Goal: Find specific page/section: Find specific page/section

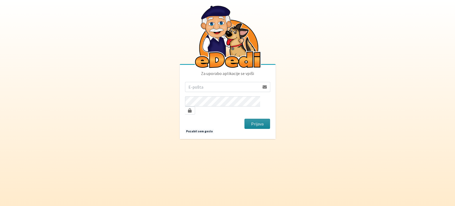
type input "[EMAIL_ADDRESS][DOMAIN_NAME]"
click at [260, 120] on button "Prijava" at bounding box center [258, 124] width 26 height 10
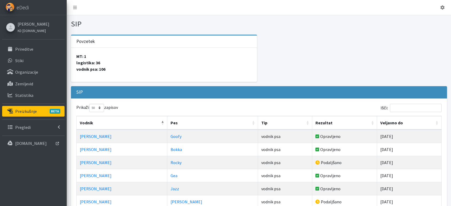
select select "50"
click at [405, 109] on input "Išči:" at bounding box center [416, 108] width 52 height 8
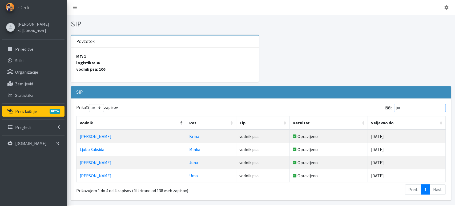
type input "juri"
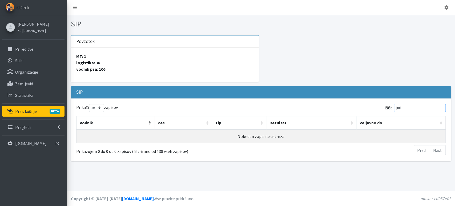
drag, startPoint x: 409, startPoint y: 110, endPoint x: 377, endPoint y: 113, distance: 32.2
click at [377, 113] on div "Išči: juri" at bounding box center [354, 109] width 183 height 10
